Goal: Information Seeking & Learning: Learn about a topic

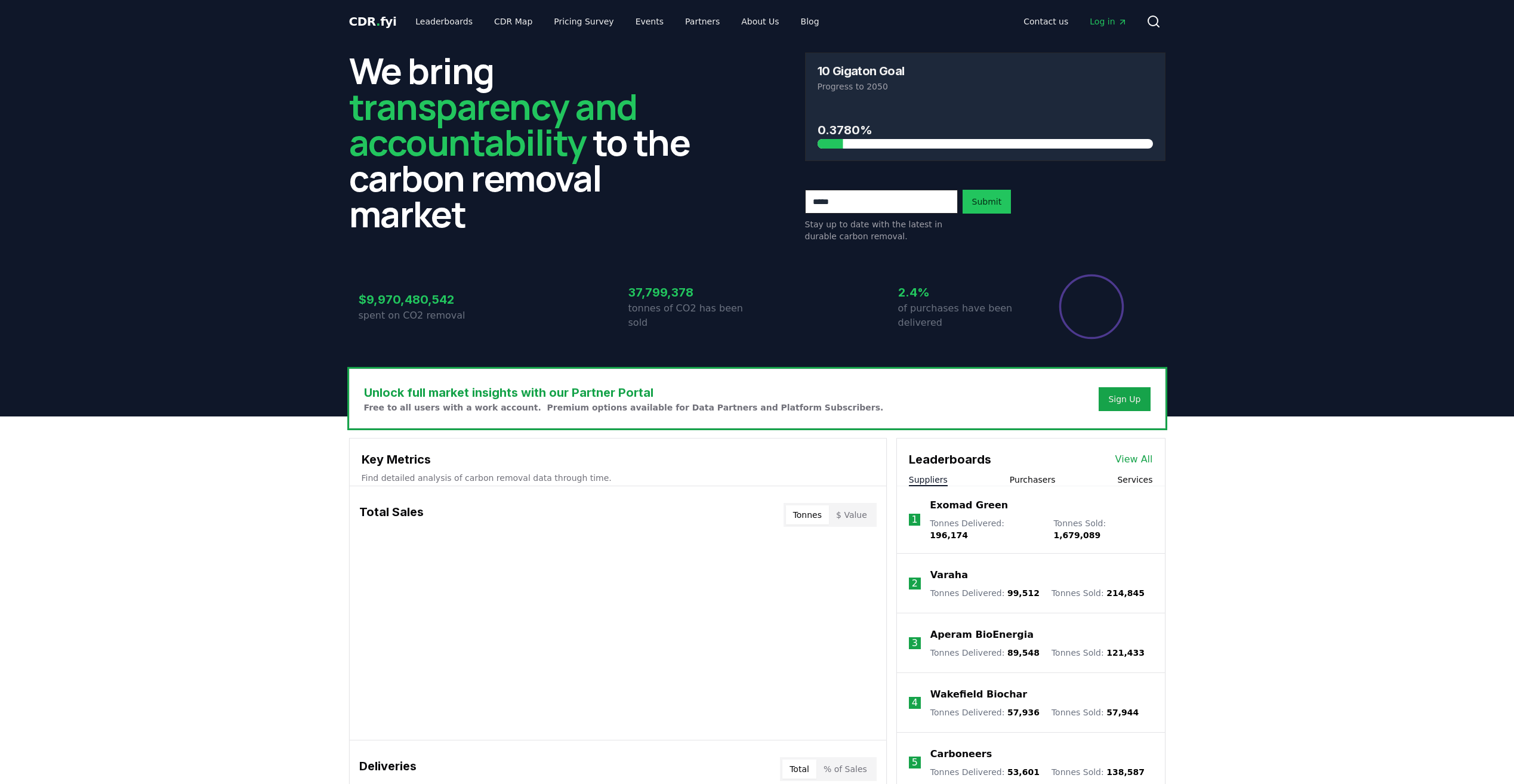
scroll to position [358, 0]
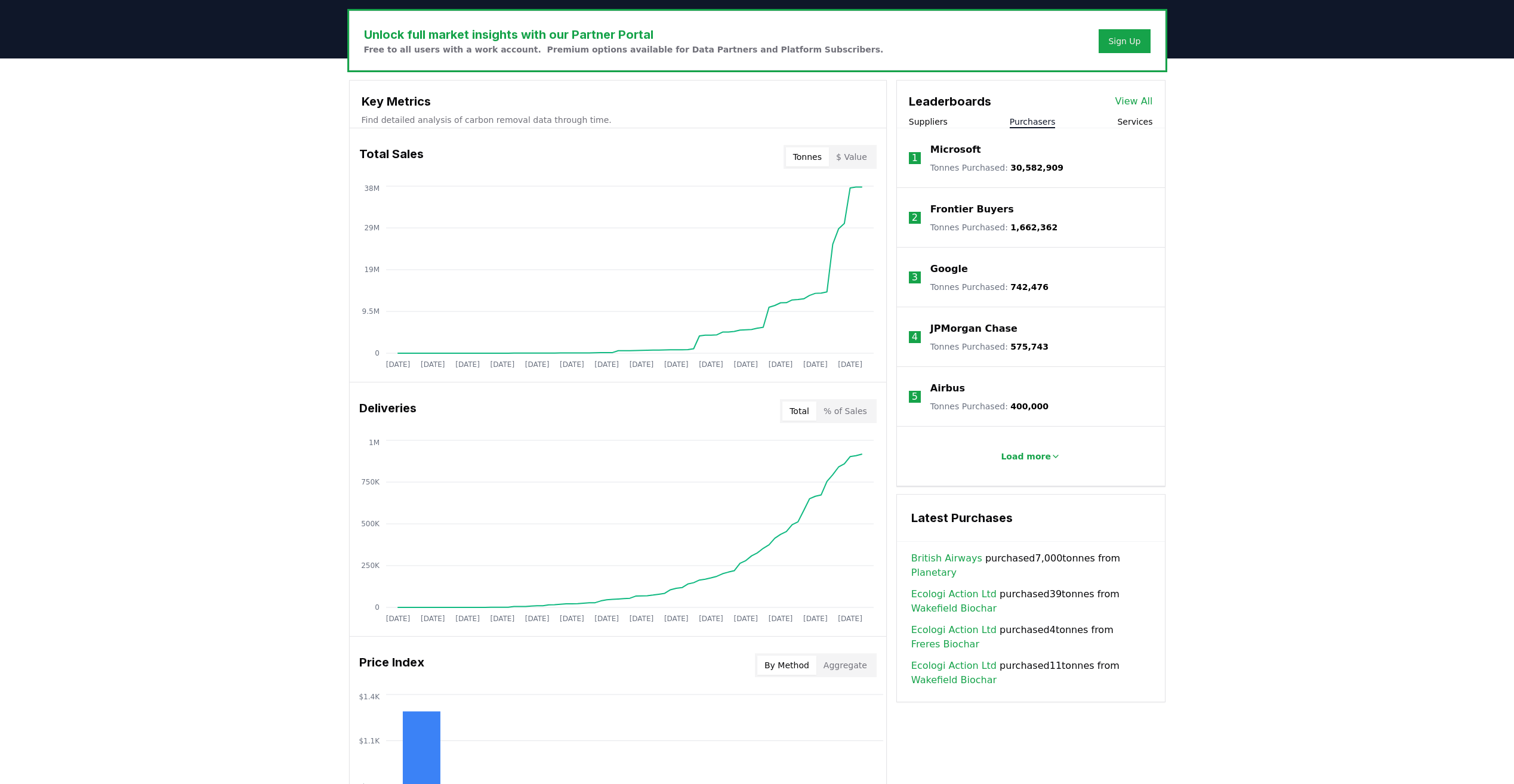
click at [1033, 120] on button "Purchasers" at bounding box center [1032, 122] width 46 height 12
click at [1134, 122] on button "Services" at bounding box center [1134, 122] width 35 height 12
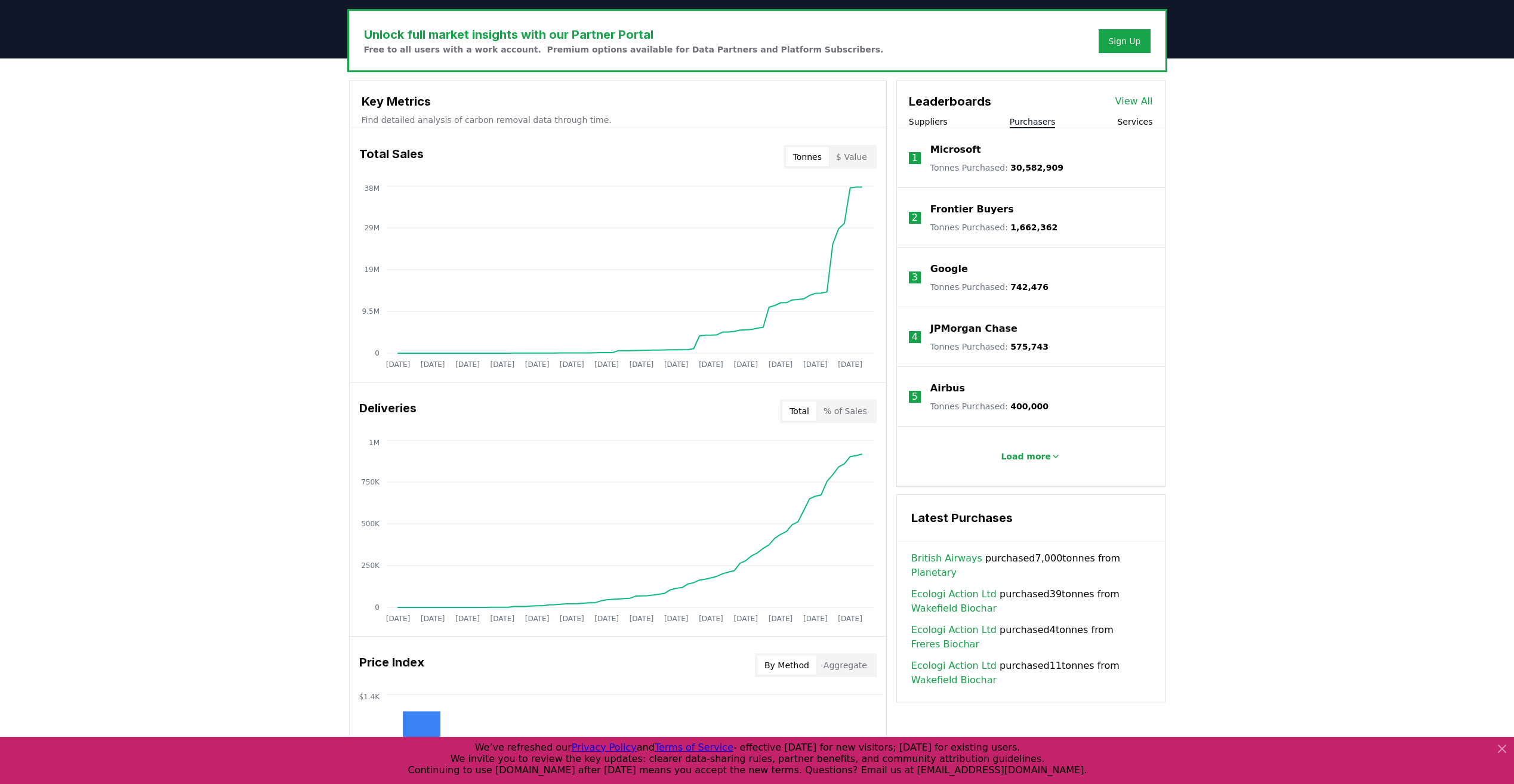
click at [1050, 122] on button "Purchasers" at bounding box center [1032, 122] width 46 height 12
click at [943, 269] on p "Google" at bounding box center [949, 269] width 38 height 15
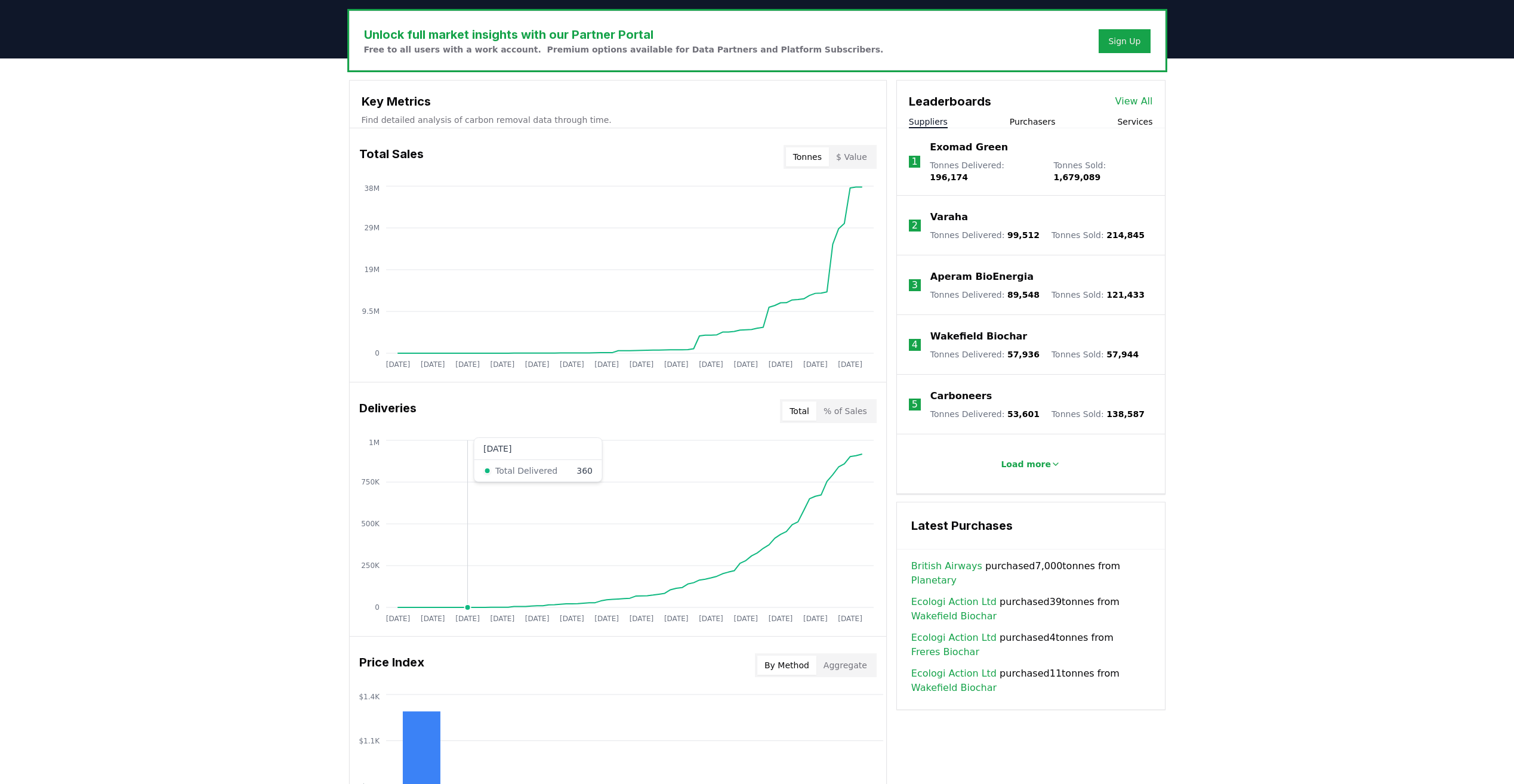
scroll to position [358, 0]
